Goal: Find specific page/section: Find specific page/section

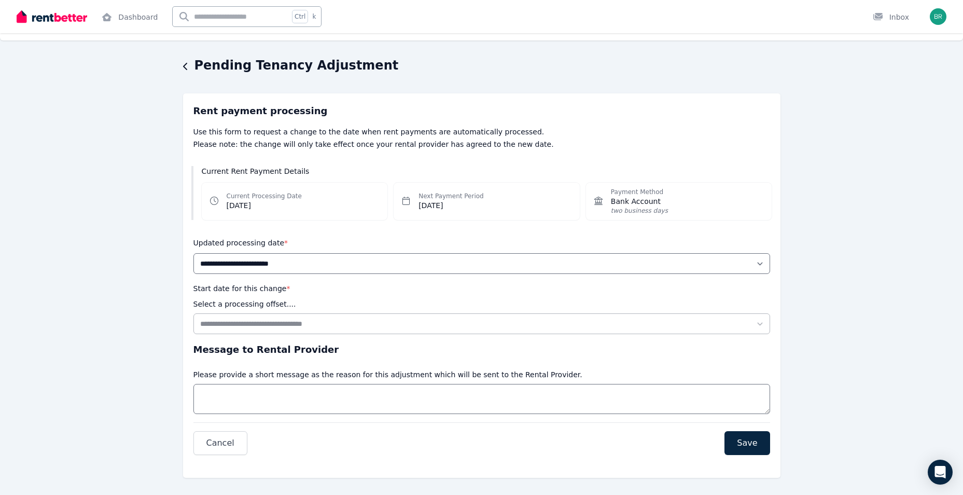
scroll to position [34, 0]
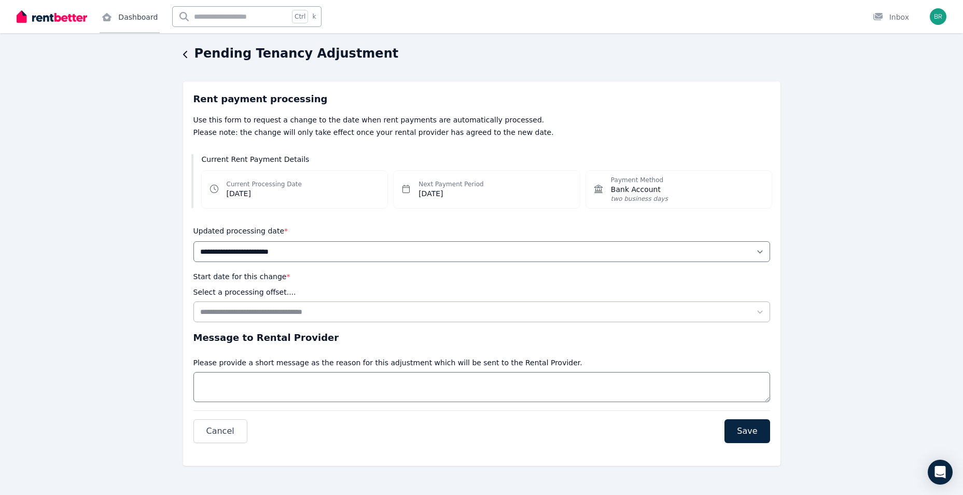
click at [125, 19] on link "Dashboard" at bounding box center [130, 16] width 60 height 33
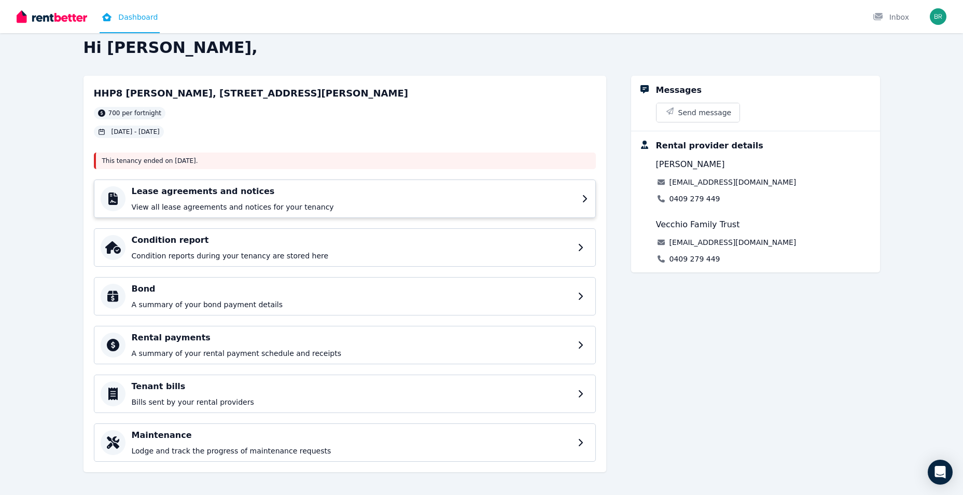
scroll to position [20, 0]
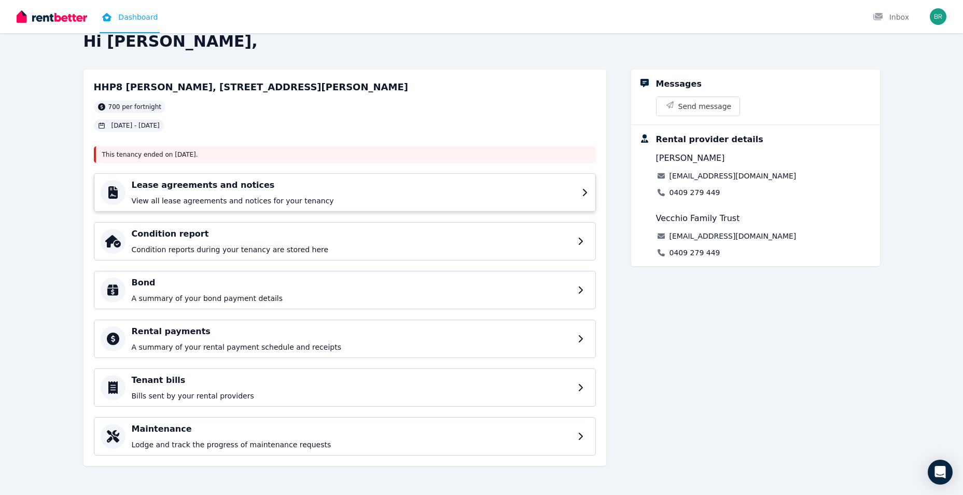
click at [418, 190] on h4 "Lease agreements and notices" at bounding box center [354, 185] width 444 height 12
